Goal: Task Accomplishment & Management: Manage account settings

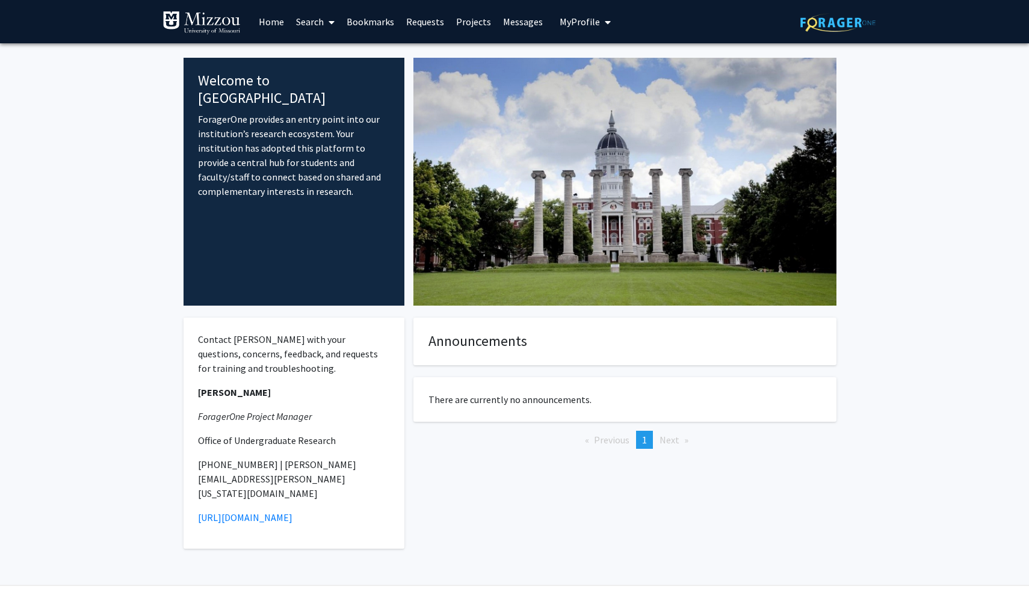
click at [508, 22] on link "Messages" at bounding box center [523, 22] width 52 height 42
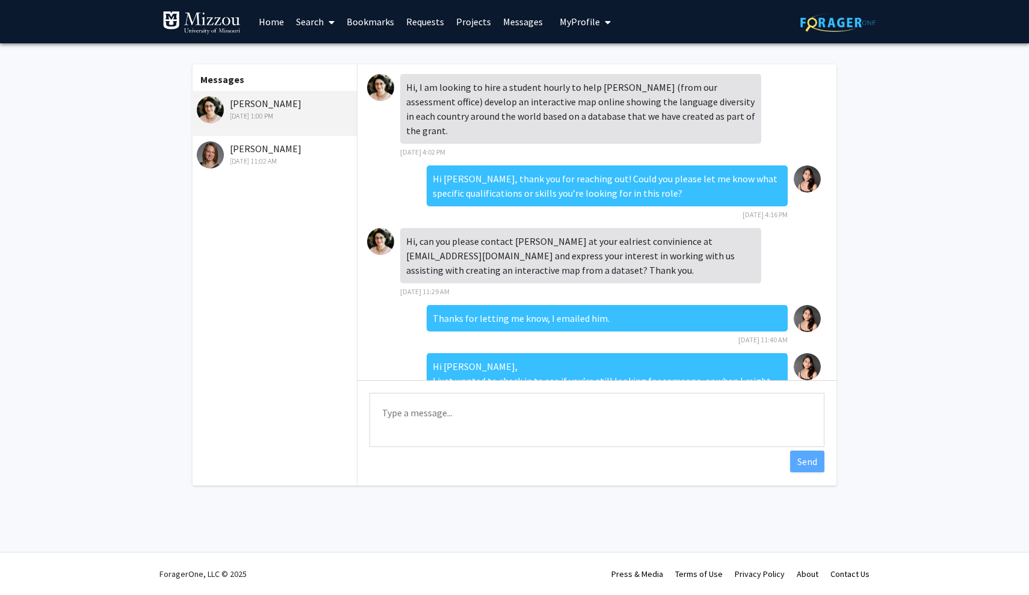
scroll to position [60, 0]
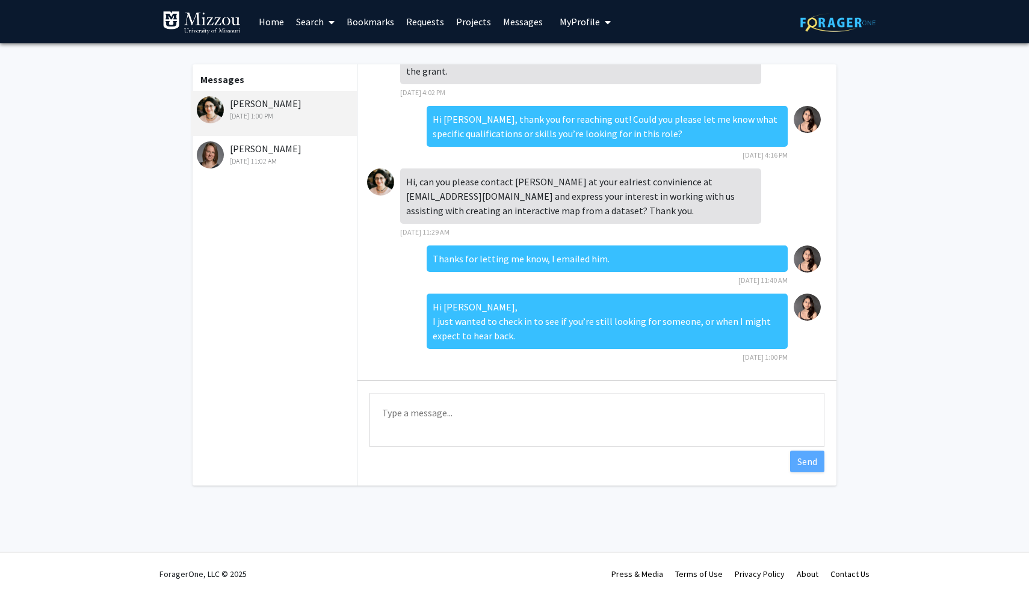
click at [274, 23] on link "Home" at bounding box center [271, 22] width 37 height 42
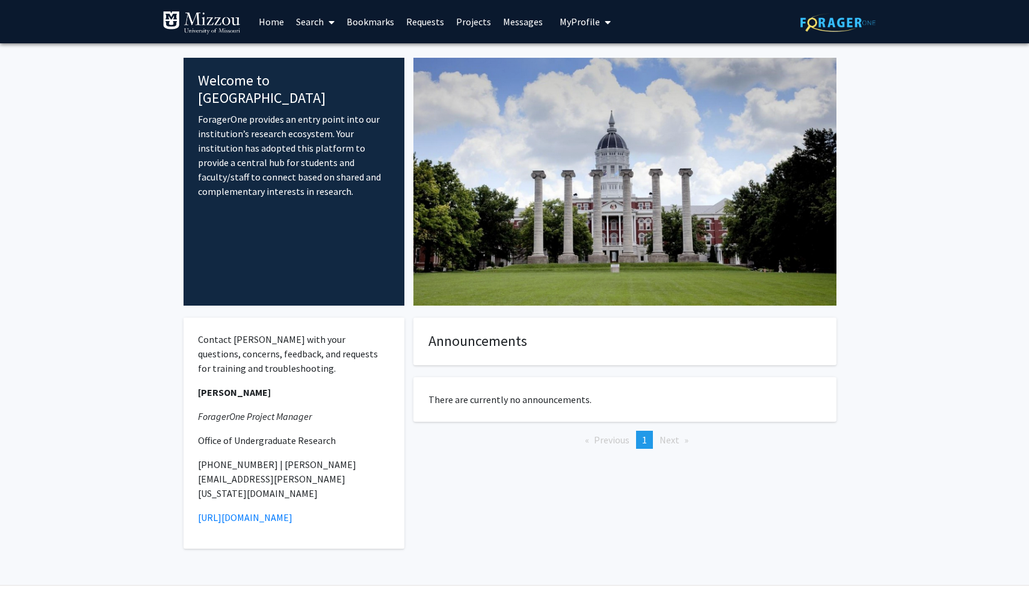
click at [170, 22] on img at bounding box center [202, 23] width 78 height 24
click at [262, 25] on link "Home" at bounding box center [271, 22] width 37 height 42
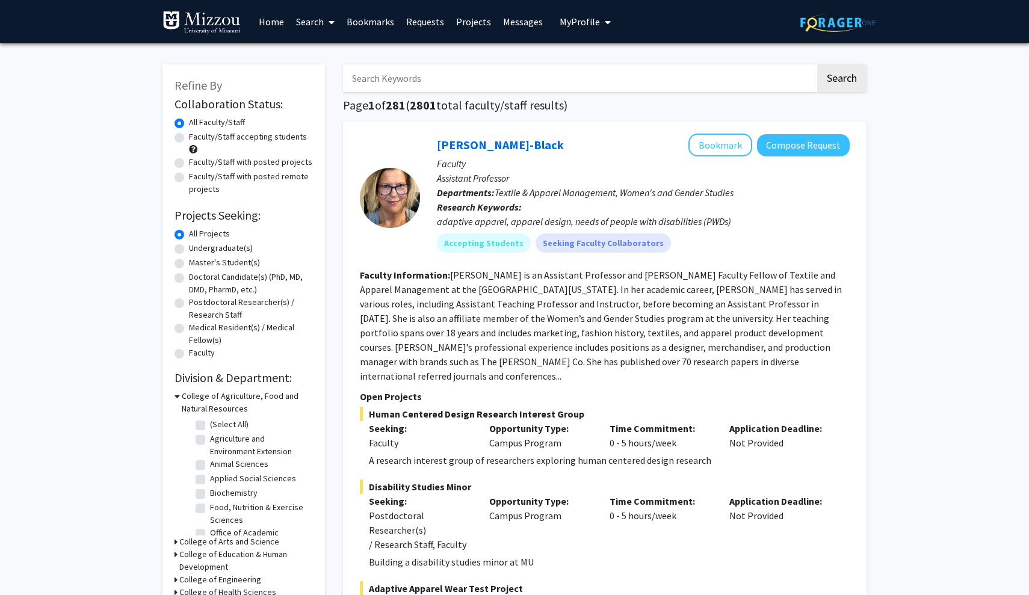
click at [504, 28] on link "Messages" at bounding box center [523, 22] width 52 height 42
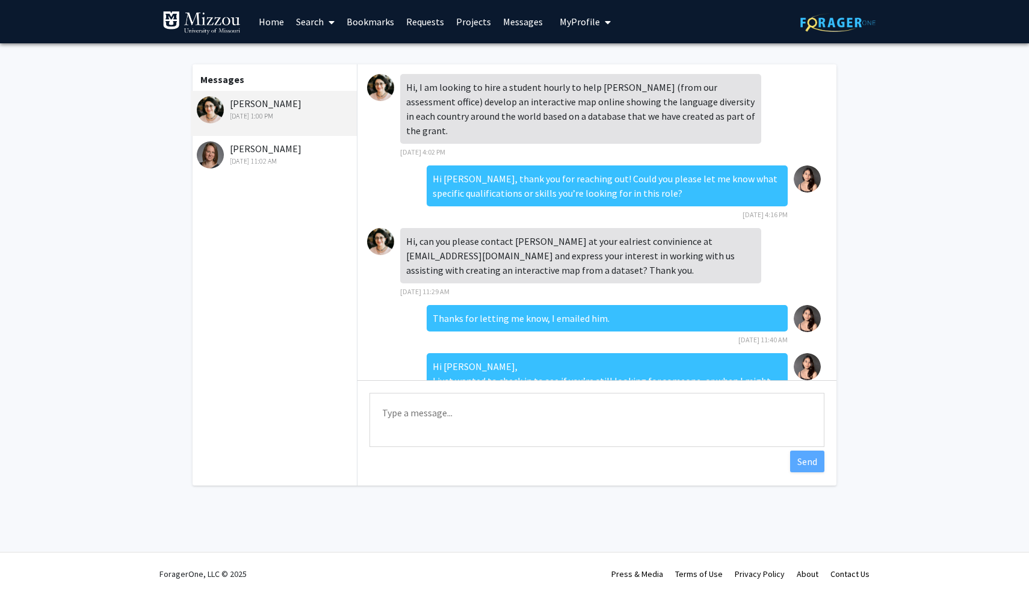
scroll to position [60, 0]
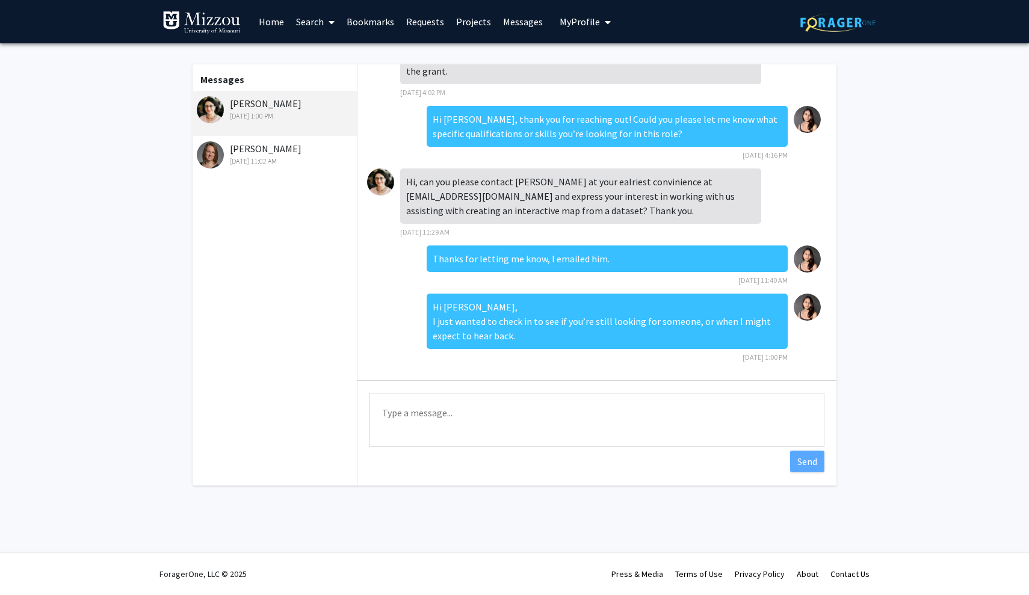
click at [263, 29] on link "Home" at bounding box center [271, 22] width 37 height 42
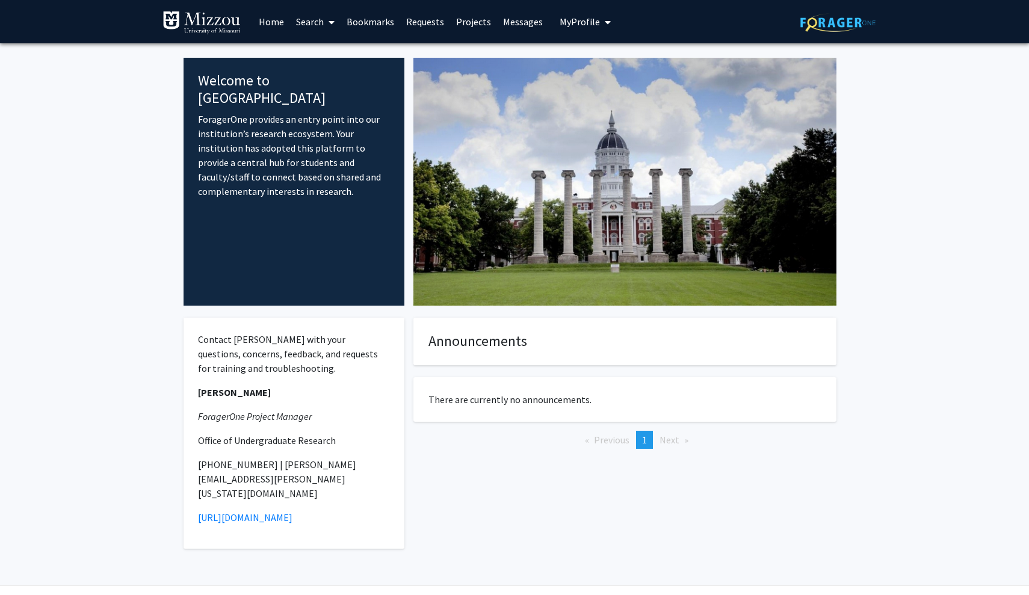
click at [577, 31] on button "My Profile" at bounding box center [585, 21] width 58 height 43
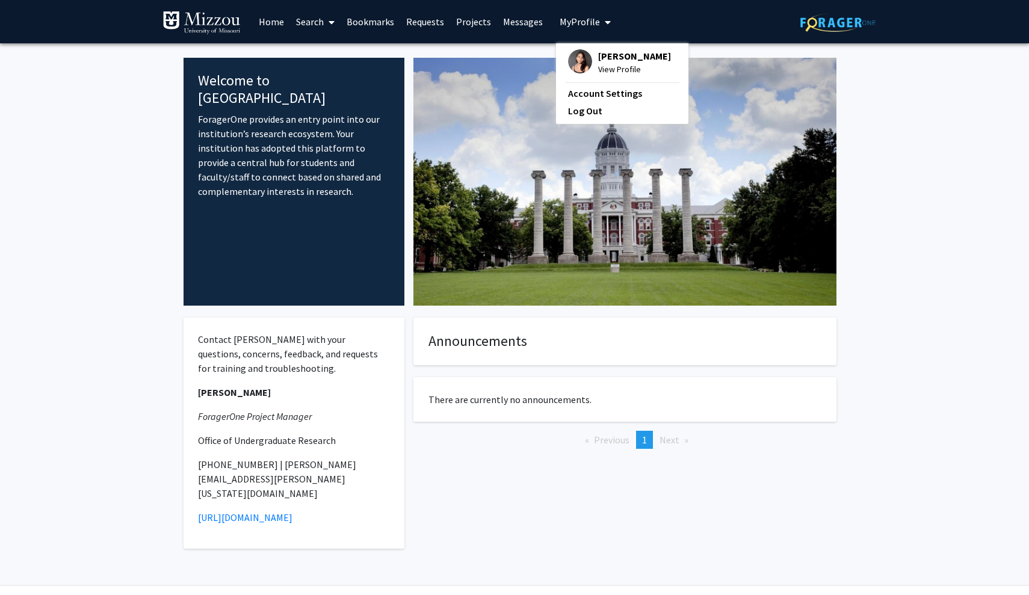
click at [607, 76] on span "View Profile" at bounding box center [634, 69] width 73 height 13
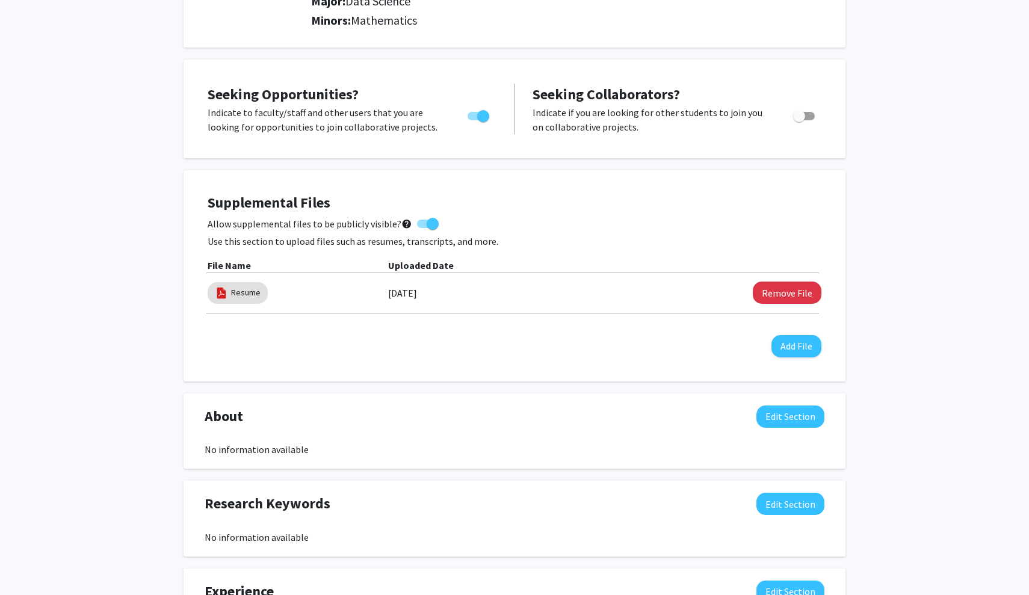
scroll to position [187, 0]
click at [233, 296] on link "Resume" at bounding box center [245, 292] width 29 height 13
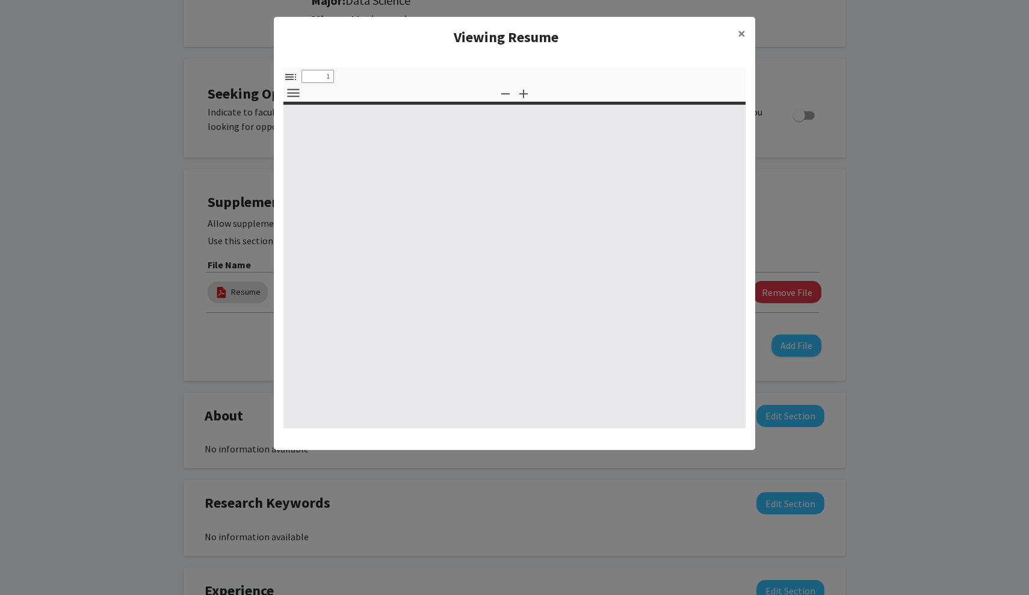
select select "custom"
type input "0"
select select "custom"
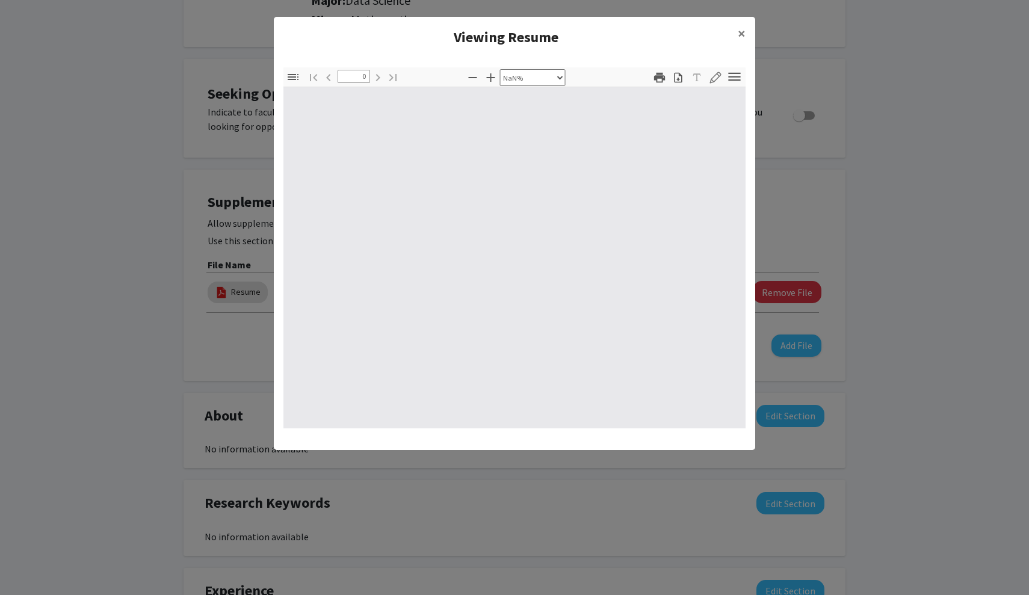
type input "1"
select select "auto"
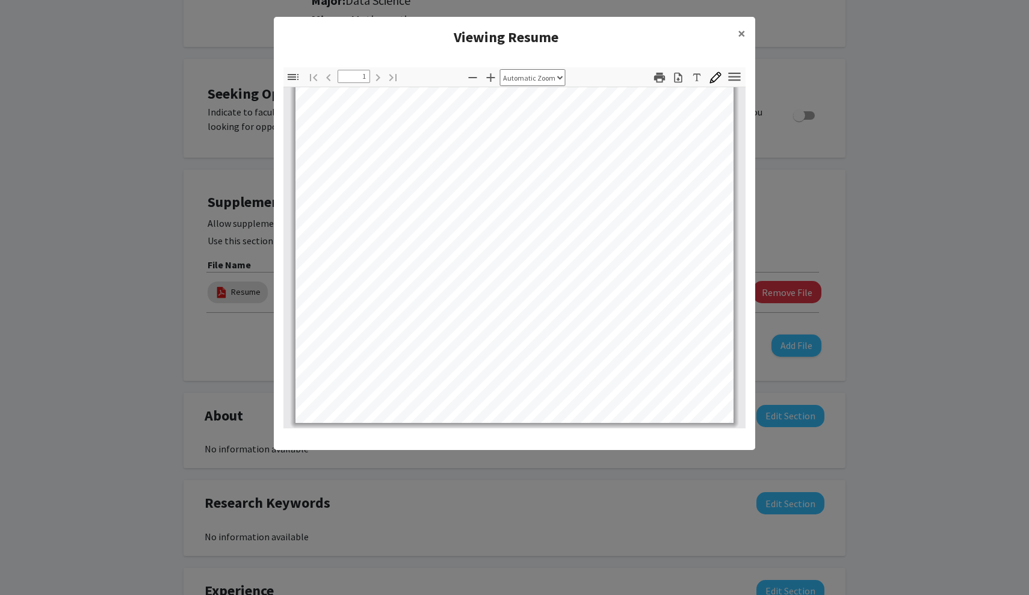
scroll to position [290, 0]
click at [738, 33] on span "×" at bounding box center [742, 33] width 8 height 19
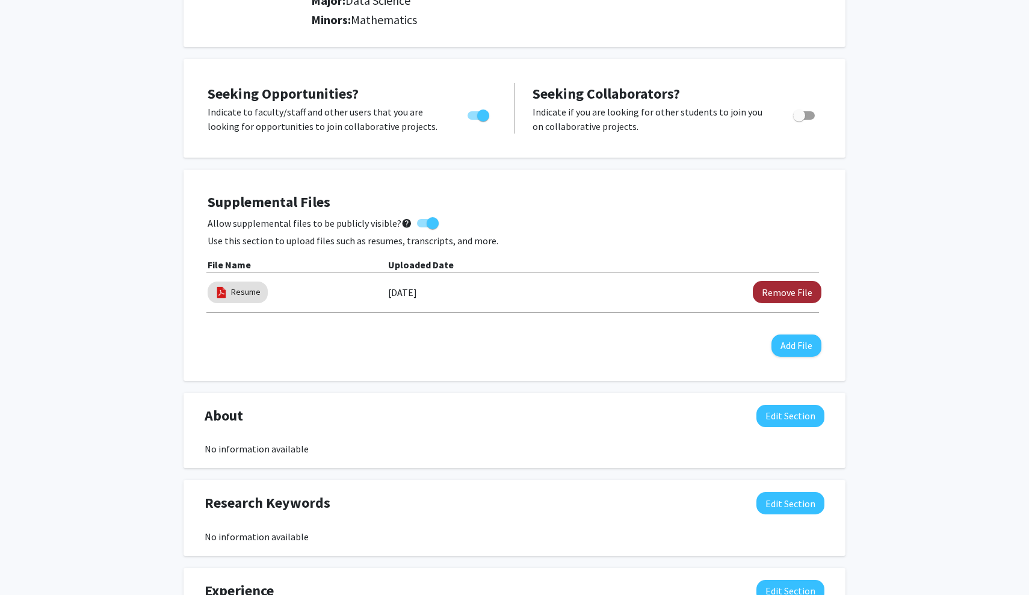
click at [789, 297] on button "Remove File" at bounding box center [787, 292] width 69 height 22
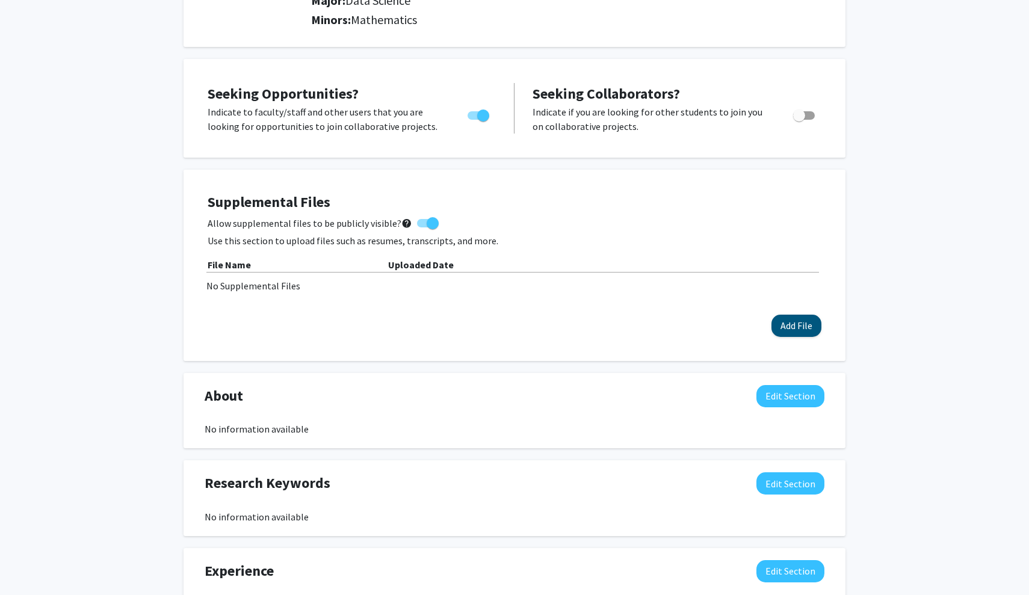
click at [783, 333] on button "Add File" at bounding box center [797, 326] width 50 height 22
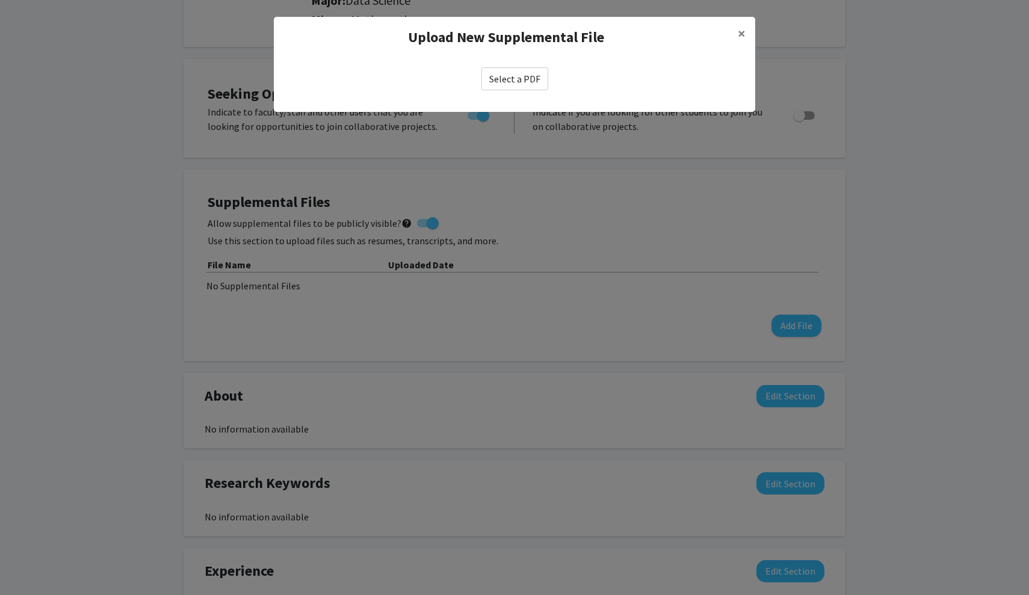
click at [524, 78] on label "Select a PDF" at bounding box center [514, 78] width 67 height 23
click at [0, 0] on input "Select a PDF" at bounding box center [0, 0] width 0 height 0
select select "custom"
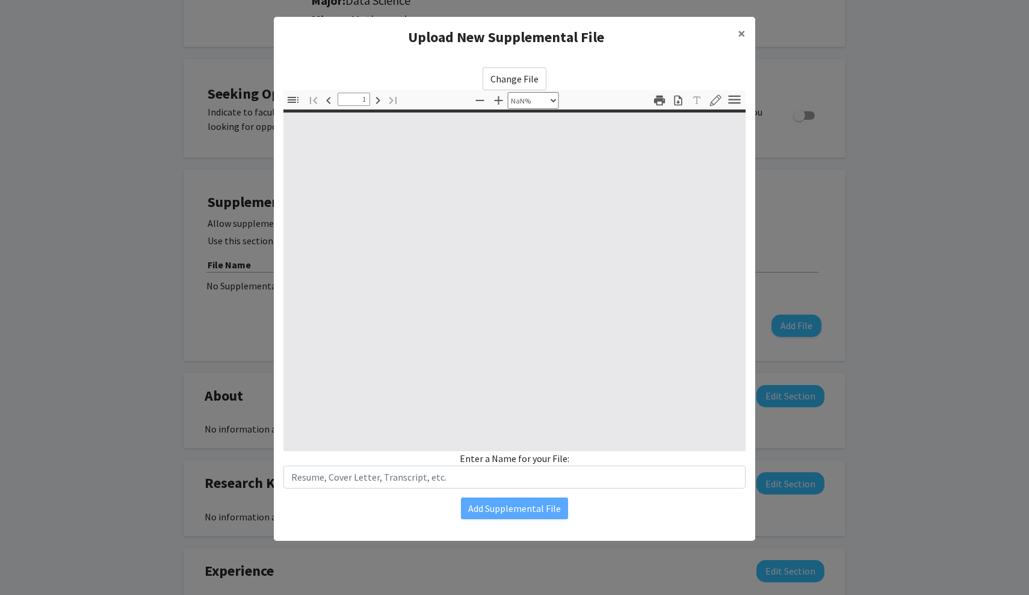
type input "0"
select select "custom"
type input "1"
select select "auto"
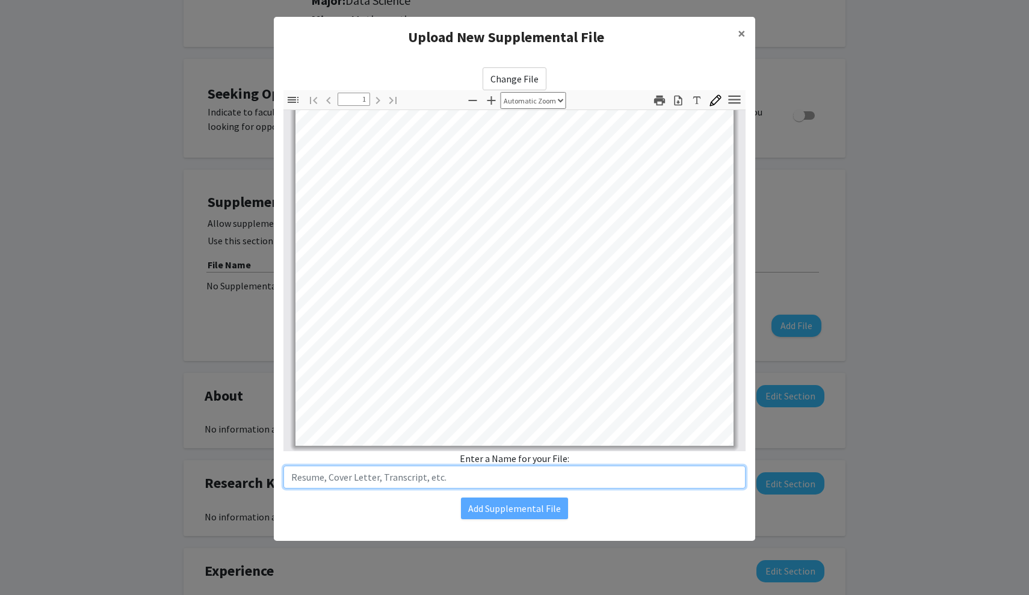
click at [417, 478] on input "text" at bounding box center [514, 477] width 462 height 23
type input "Resume"
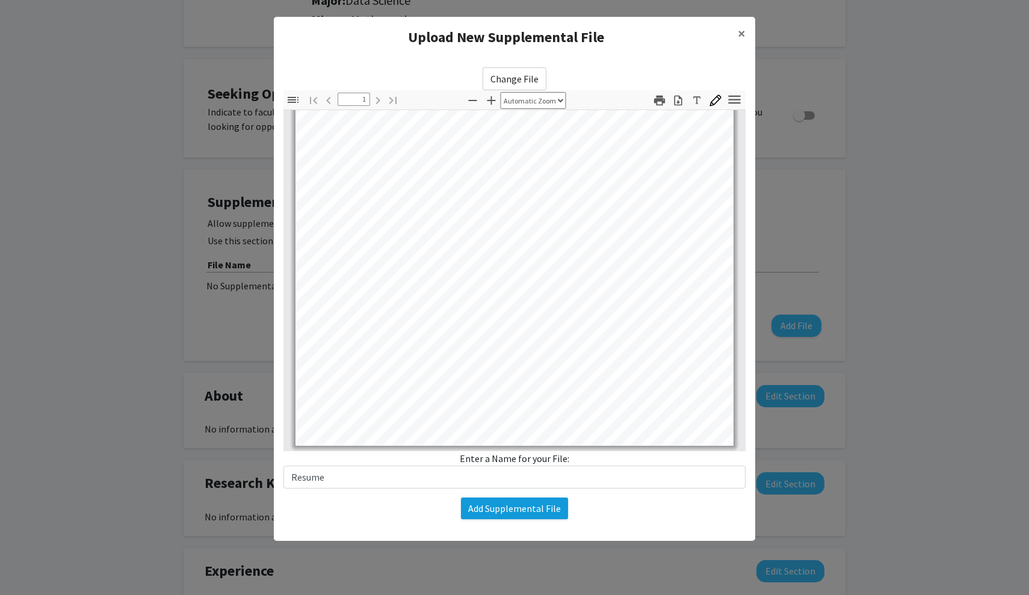
click at [510, 510] on button "Add Supplemental File" at bounding box center [514, 509] width 107 height 22
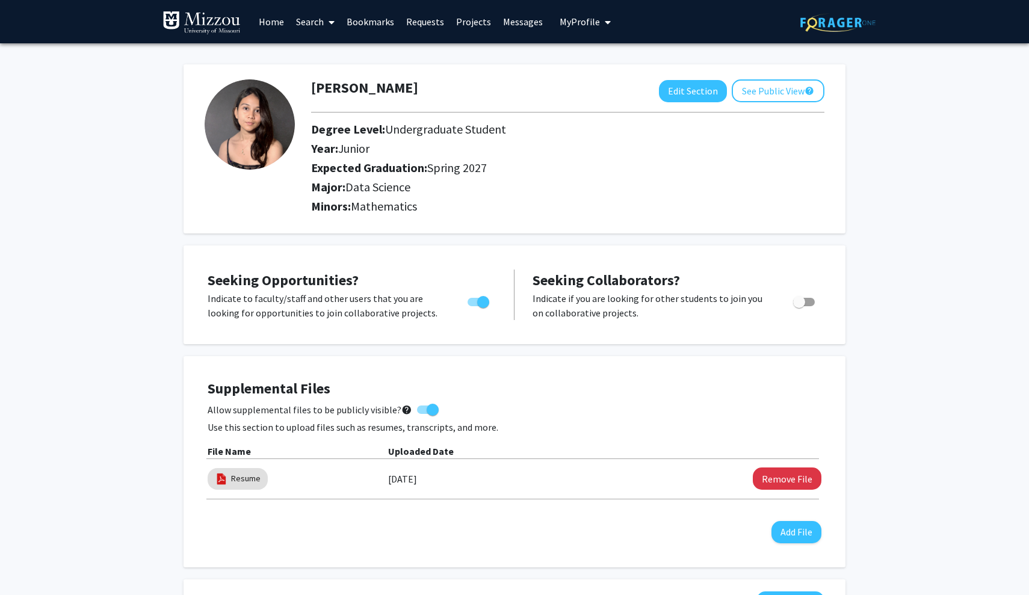
scroll to position [0, 0]
click at [267, 130] on img at bounding box center [250, 124] width 90 height 90
click at [776, 92] on button "See Public View help" at bounding box center [778, 90] width 93 height 23
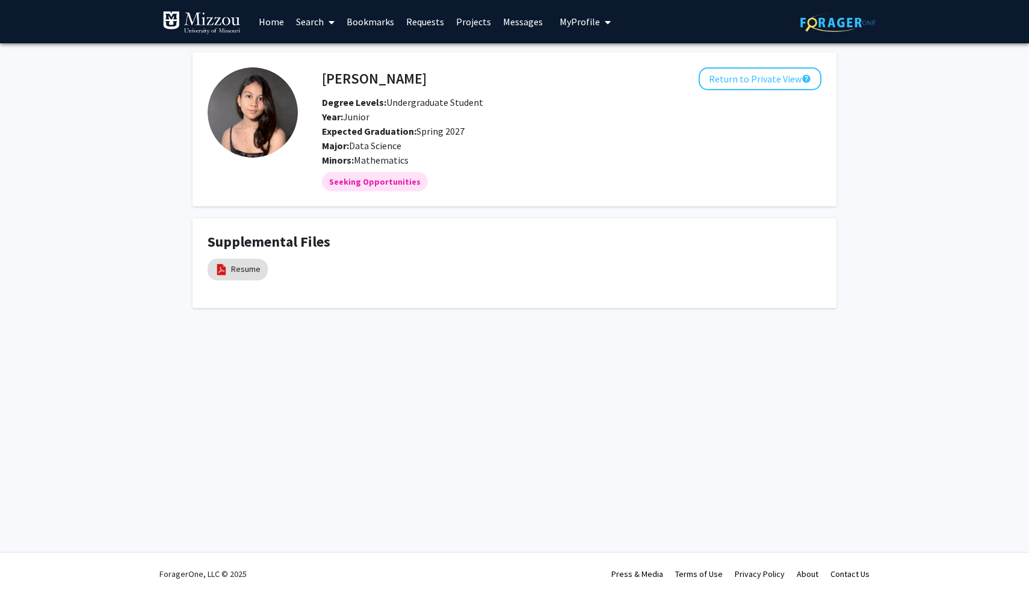
click at [243, 138] on img at bounding box center [253, 112] width 90 height 90
click at [247, 272] on link "Resume" at bounding box center [245, 269] width 29 height 13
select select "custom"
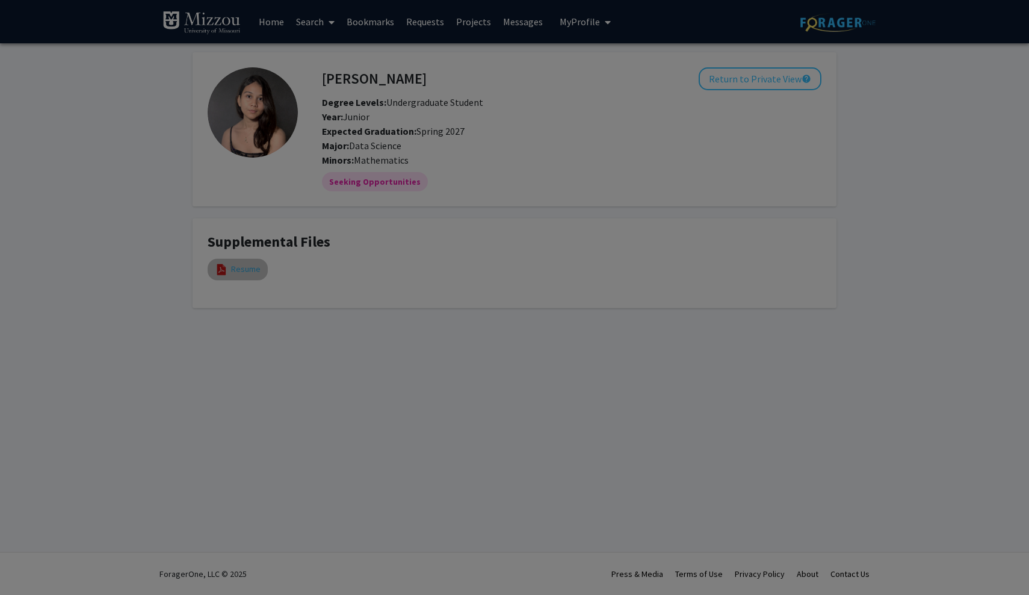
type input "0"
select select "custom"
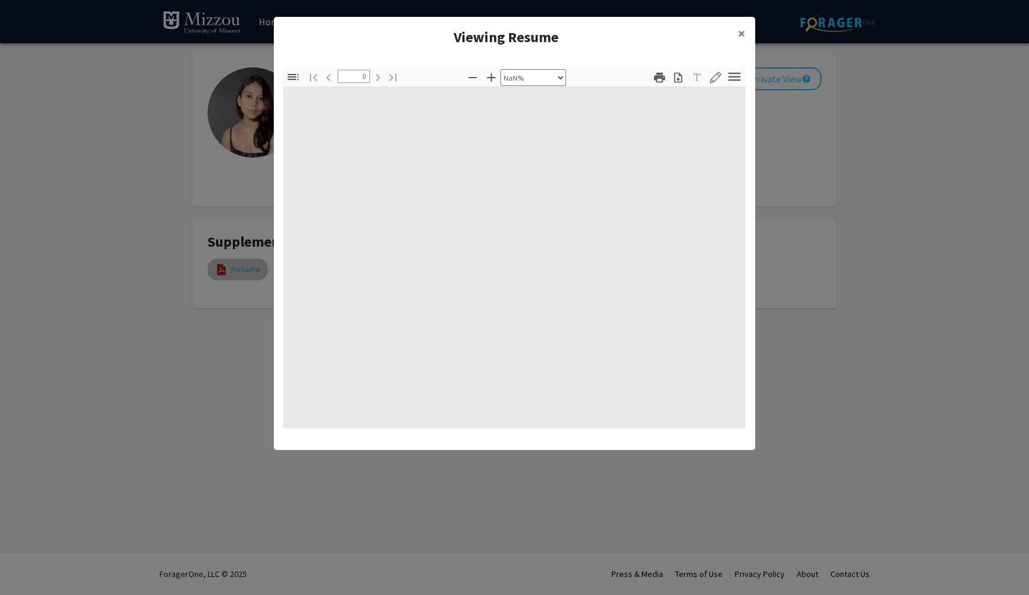
type input "1"
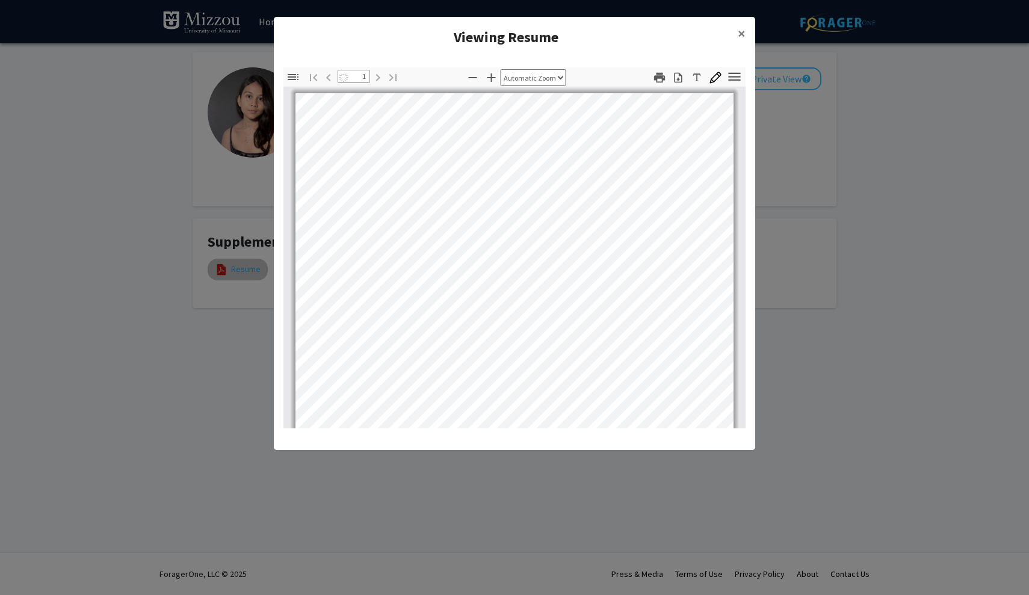
select select "auto"
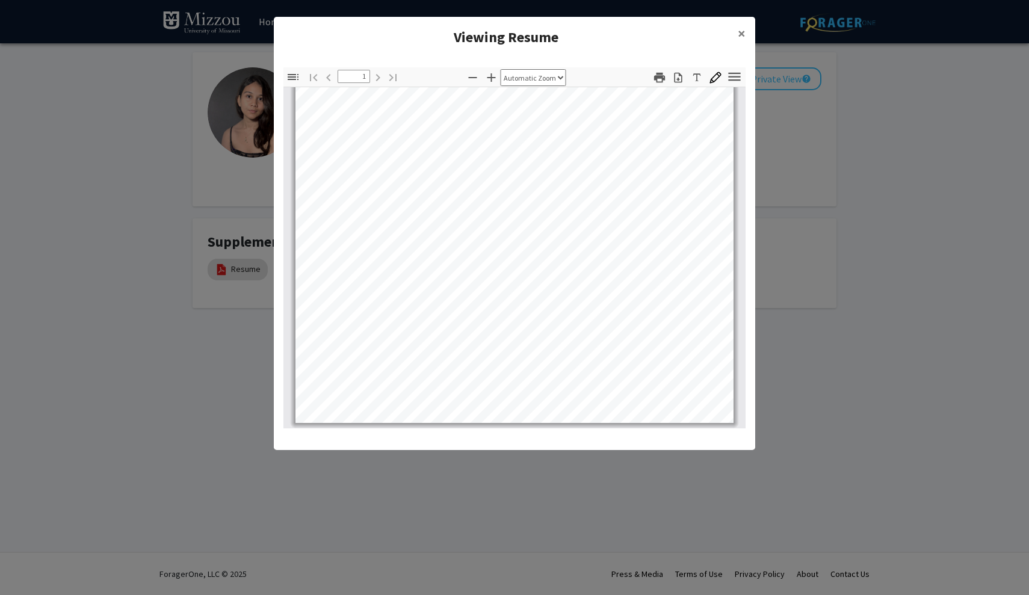
scroll to position [290, 0]
click at [741, 29] on span "×" at bounding box center [742, 33] width 8 height 19
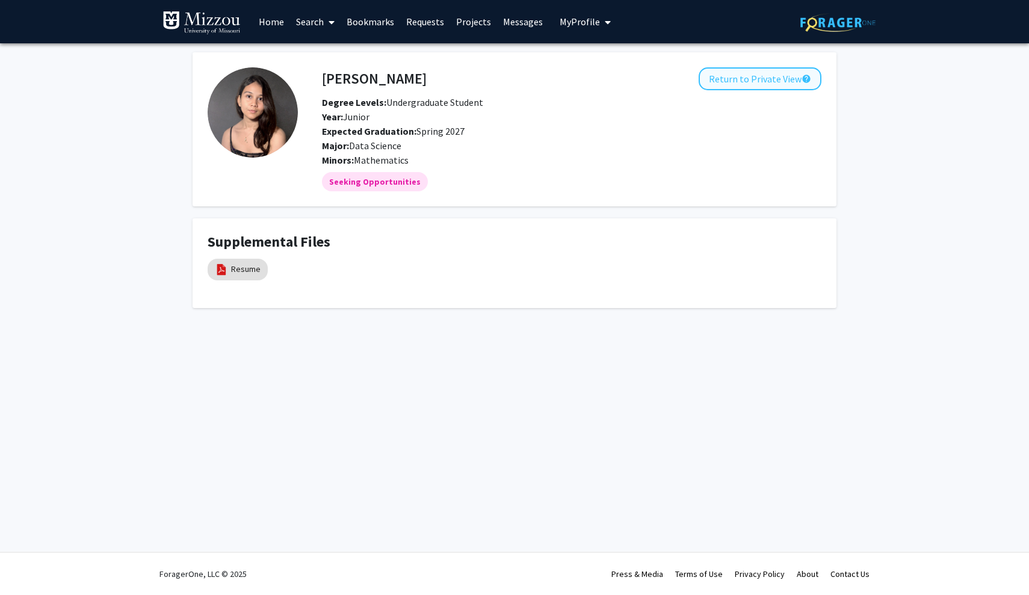
click at [738, 83] on button "Return to Private View help" at bounding box center [760, 78] width 123 height 23
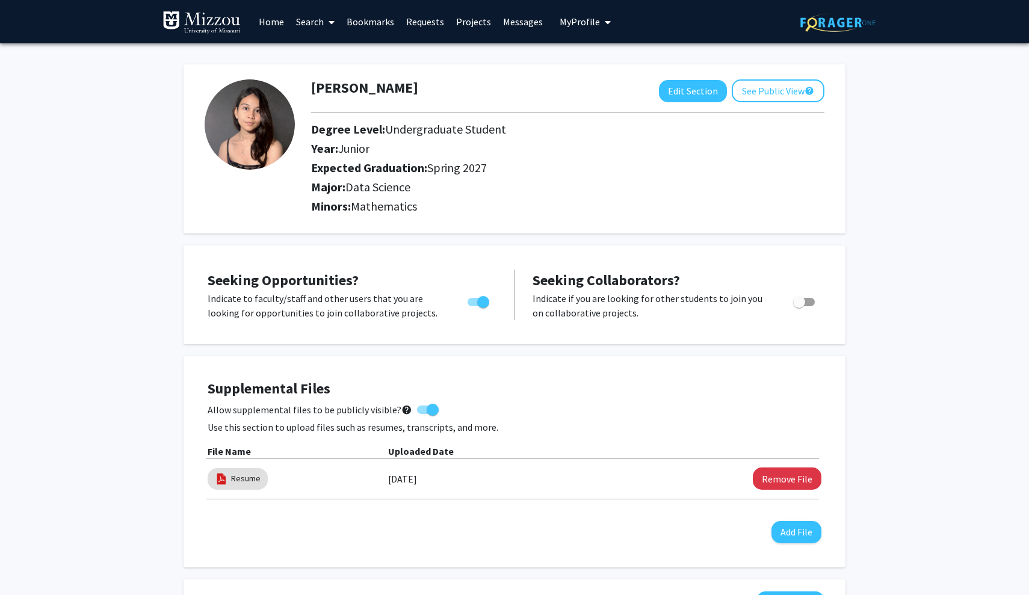
click at [267, 29] on link "Home" at bounding box center [271, 22] width 37 height 42
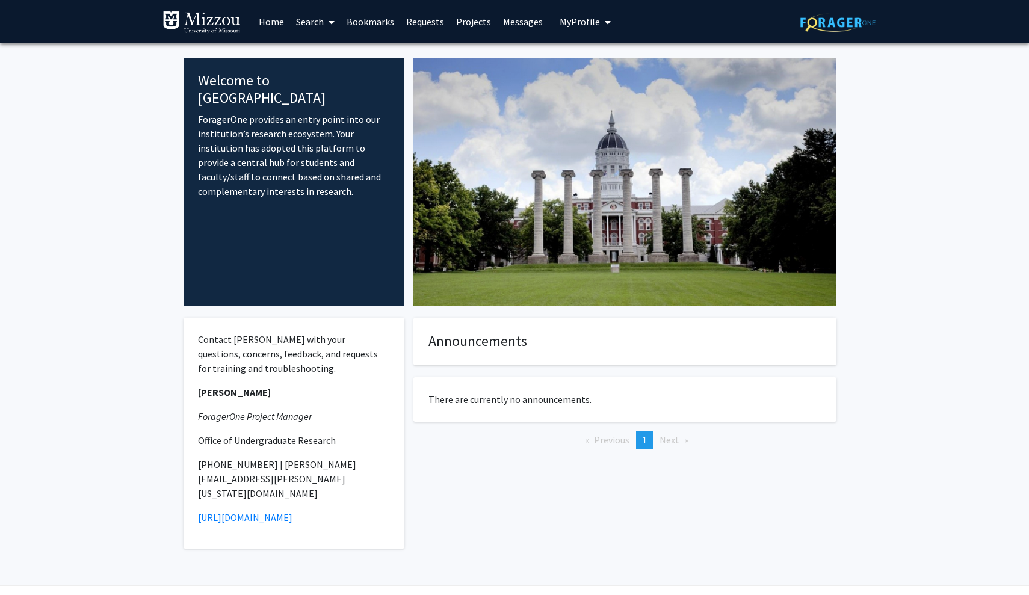
click at [315, 26] on link "Search" at bounding box center [315, 22] width 51 height 42
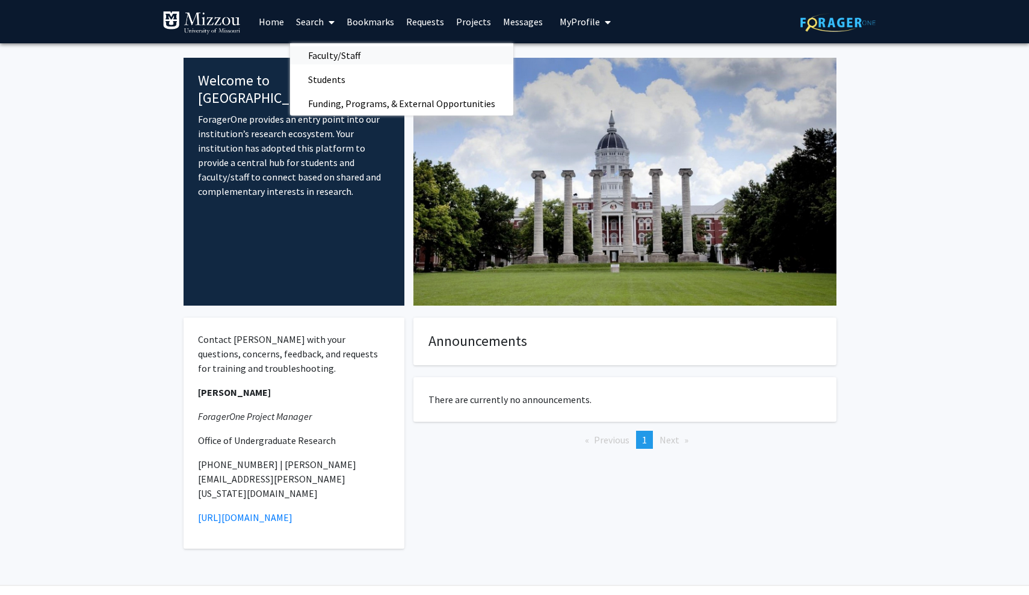
click at [310, 56] on span "Faculty/Staff" at bounding box center [334, 55] width 88 height 24
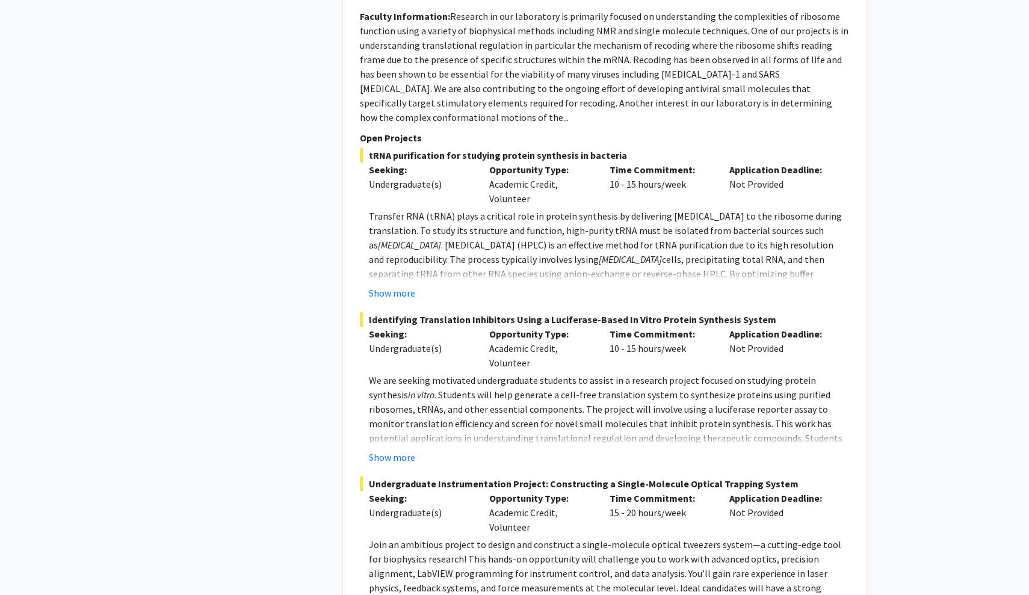
scroll to position [1592, 0]
